Goal: Communication & Community: Participate in discussion

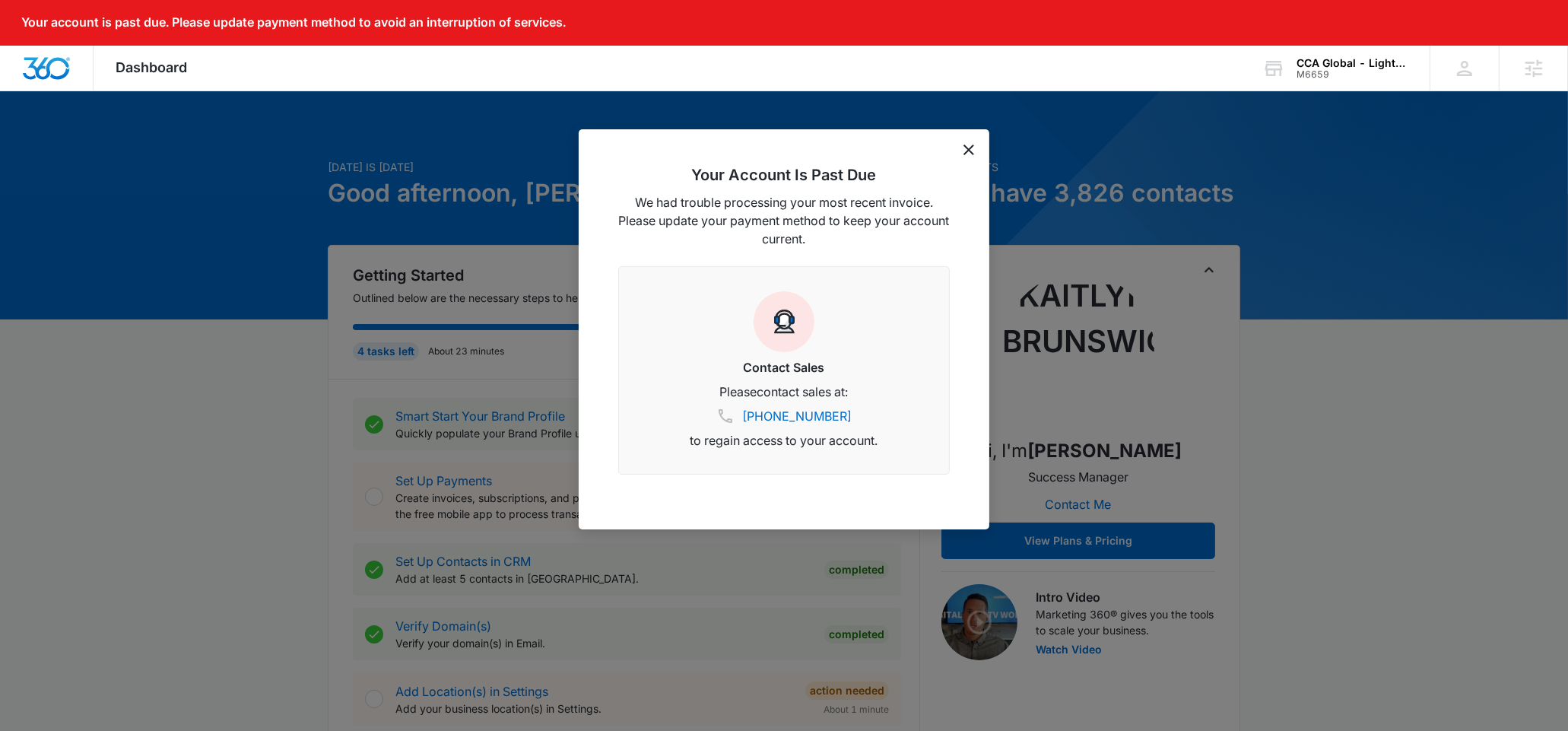
click at [968, 150] on icon "dismiss this dialog" at bounding box center [968, 149] width 11 height 11
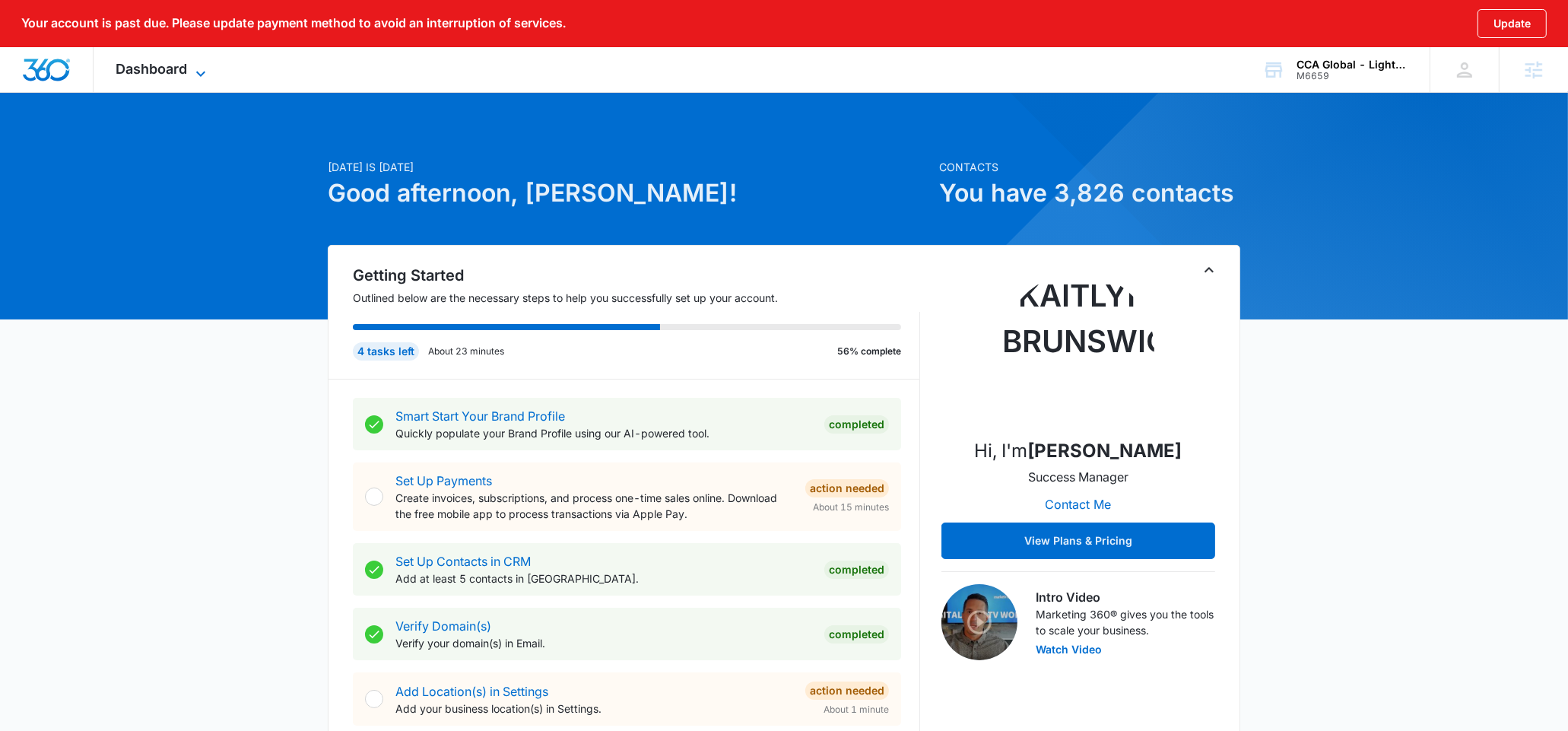
click at [197, 72] on icon at bounding box center [200, 73] width 18 height 18
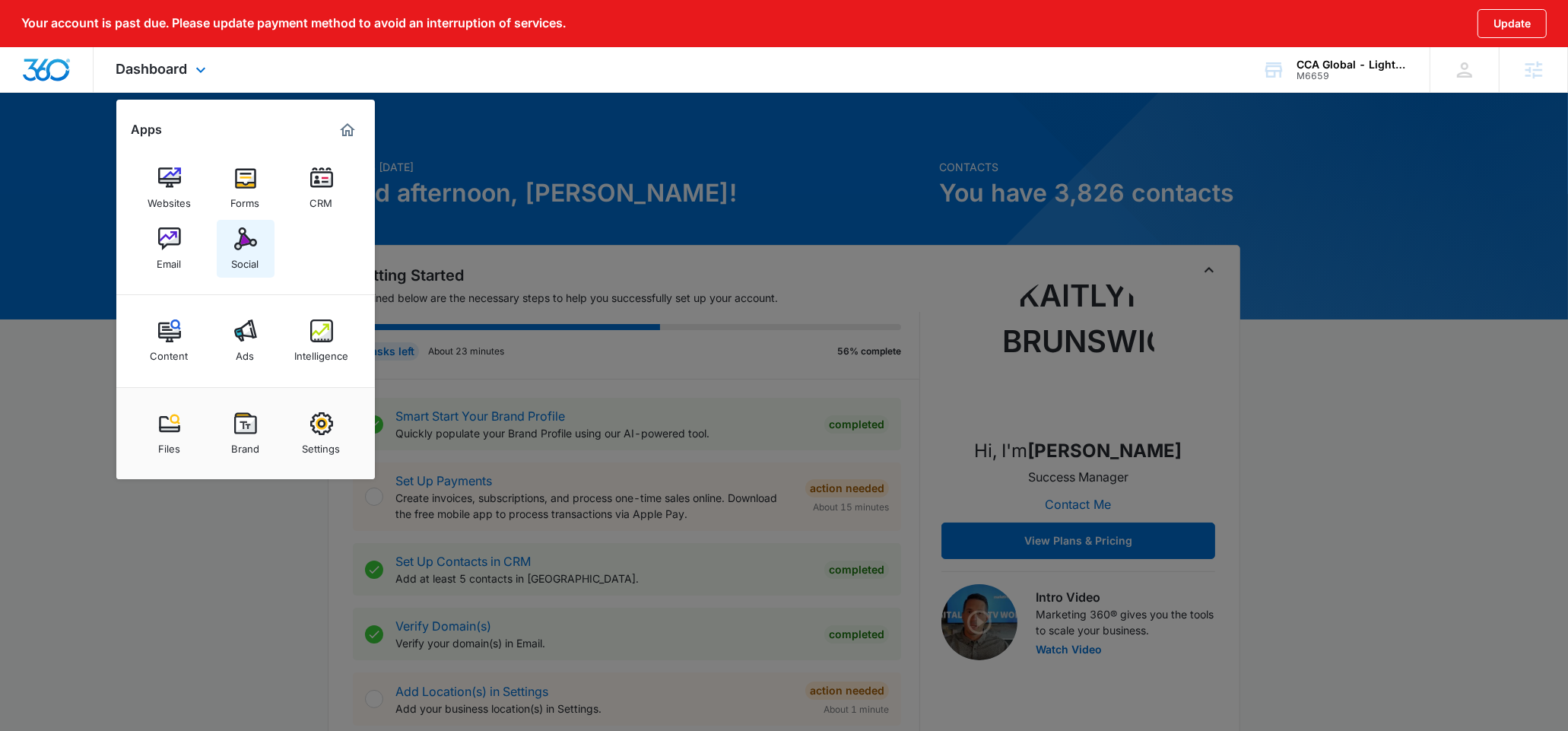
click at [246, 266] on div "Social" at bounding box center [245, 260] width 27 height 20
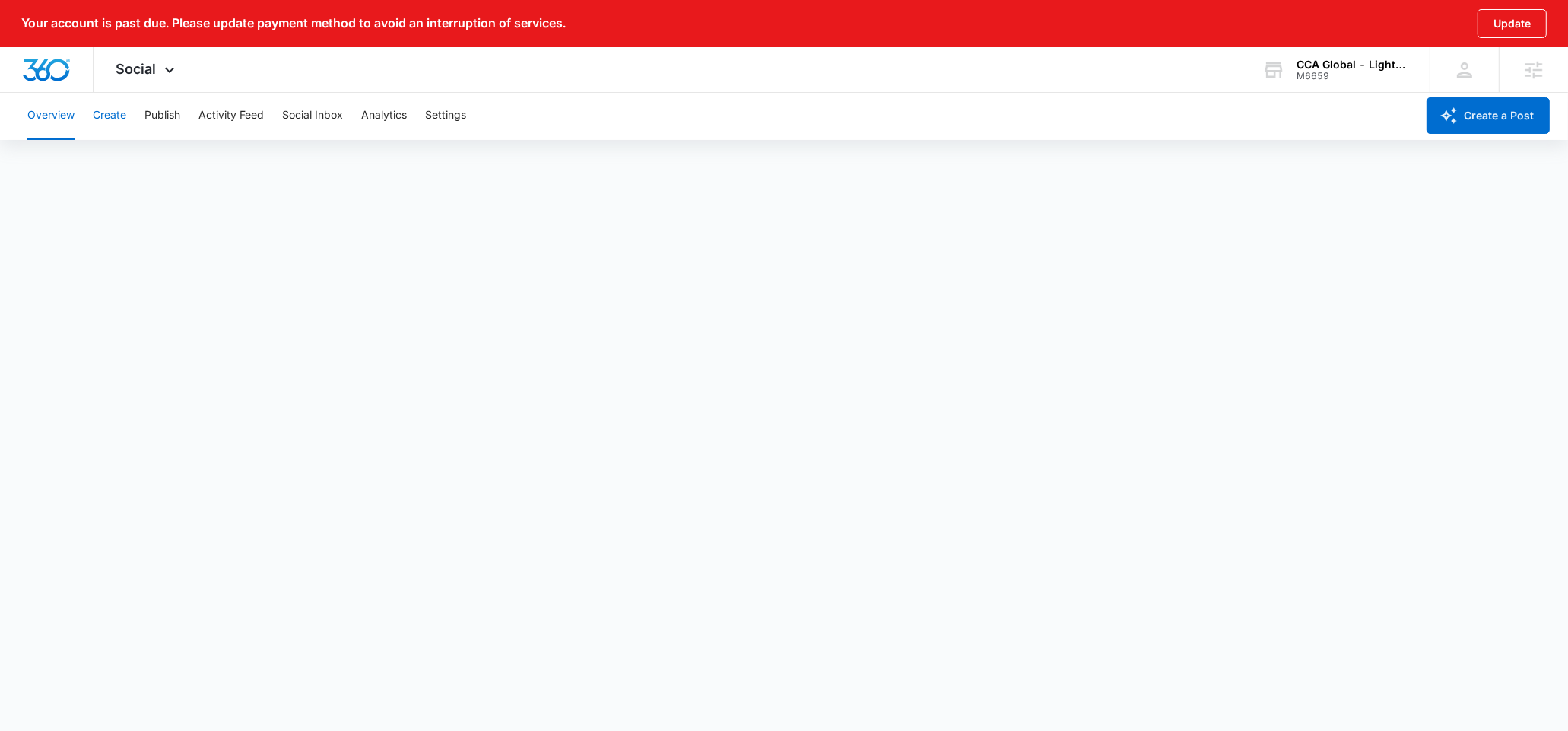
click at [112, 115] on button "Create" at bounding box center [109, 116] width 34 height 49
click at [166, 154] on button "Approvals" at bounding box center [148, 162] width 51 height 42
